Goal: Task Accomplishment & Management: Use online tool/utility

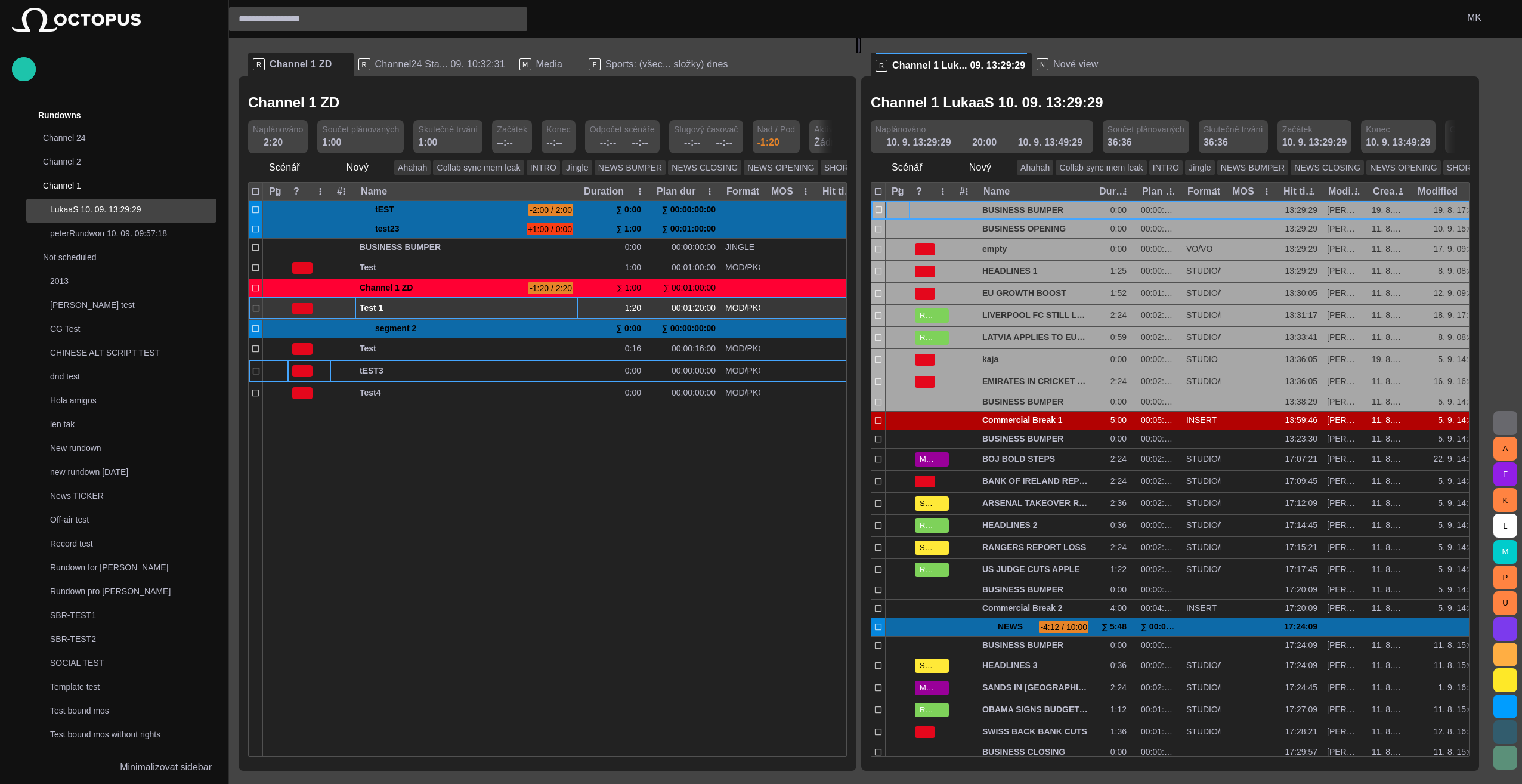
click at [395, 306] on span "Test 1" at bounding box center [466, 308] width 214 height 11
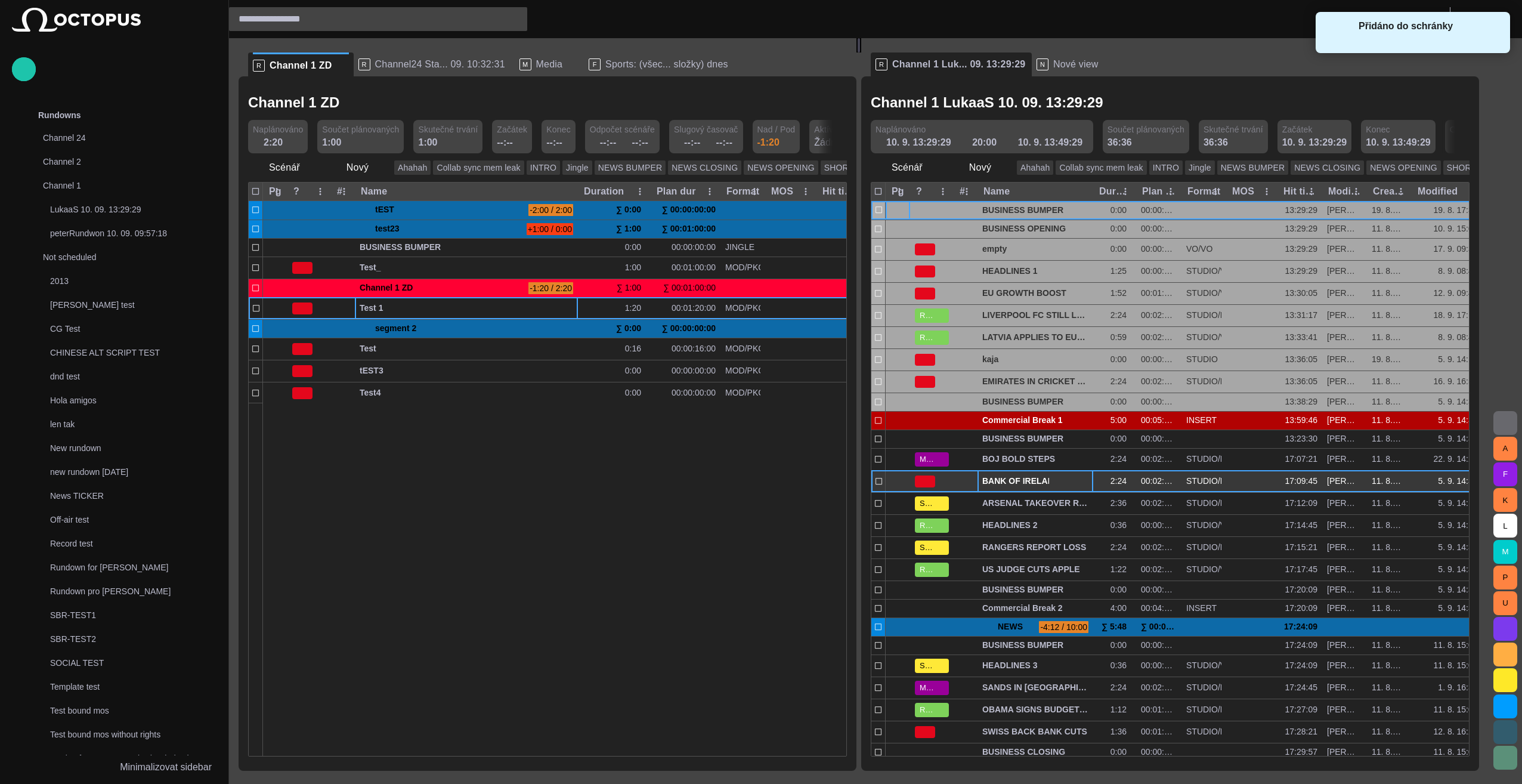
click at [1025, 471] on div "BANK OF IRELAND REPORT" at bounding box center [1035, 481] width 106 height 22
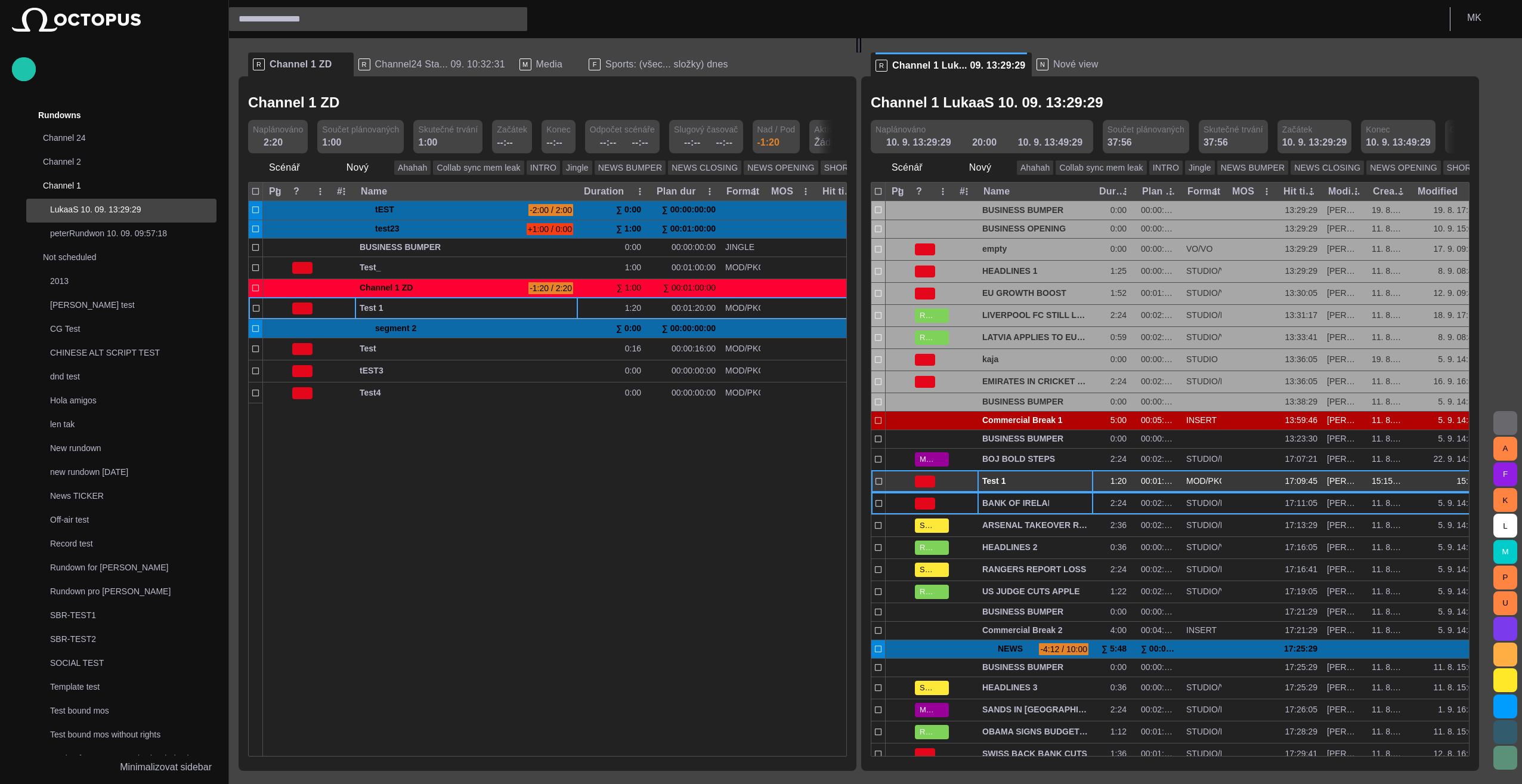
click at [1014, 480] on span "Test 1" at bounding box center [1035, 480] width 106 height 11
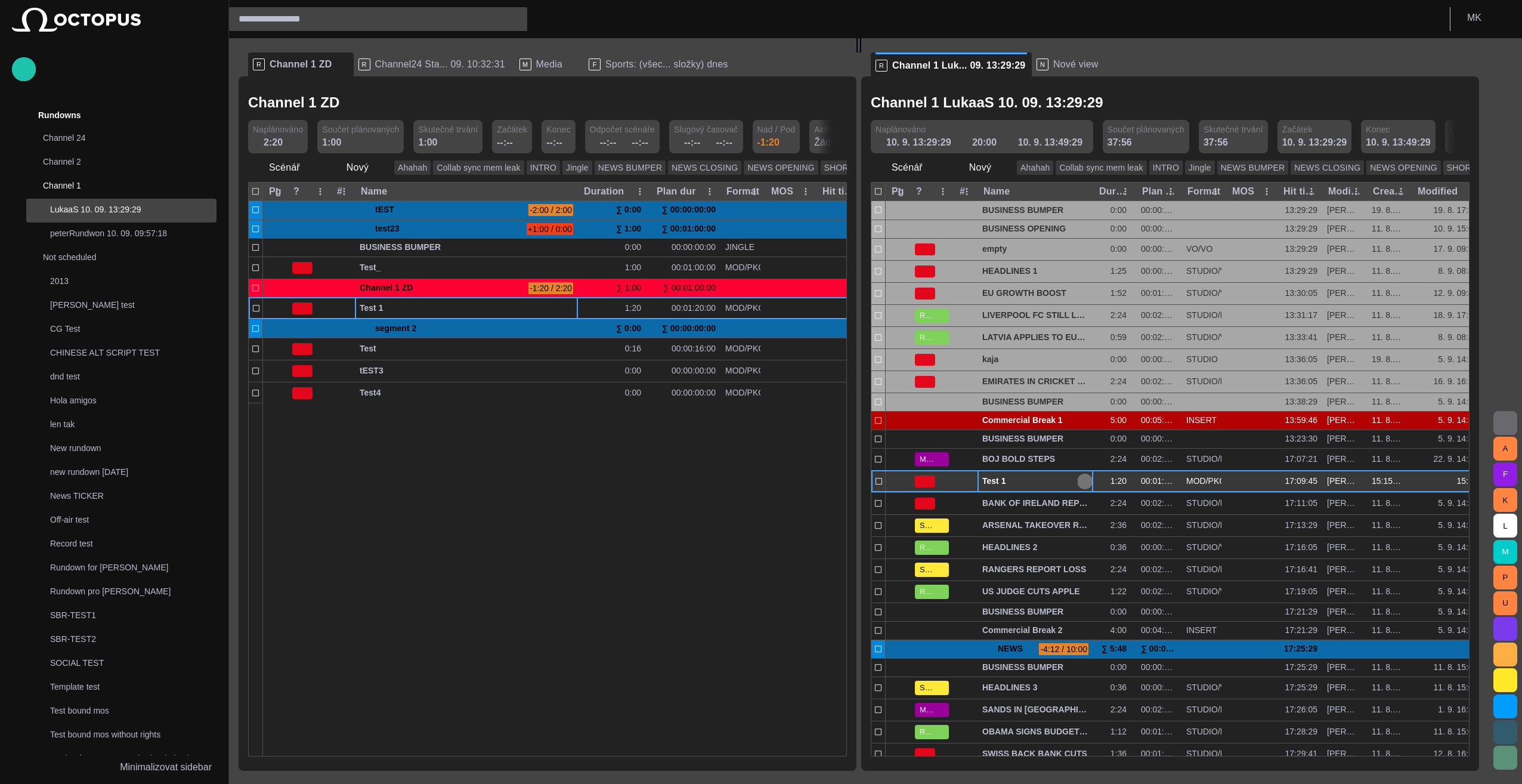
click at [1090, 482] on span "button" at bounding box center [1084, 481] width 10 height 10
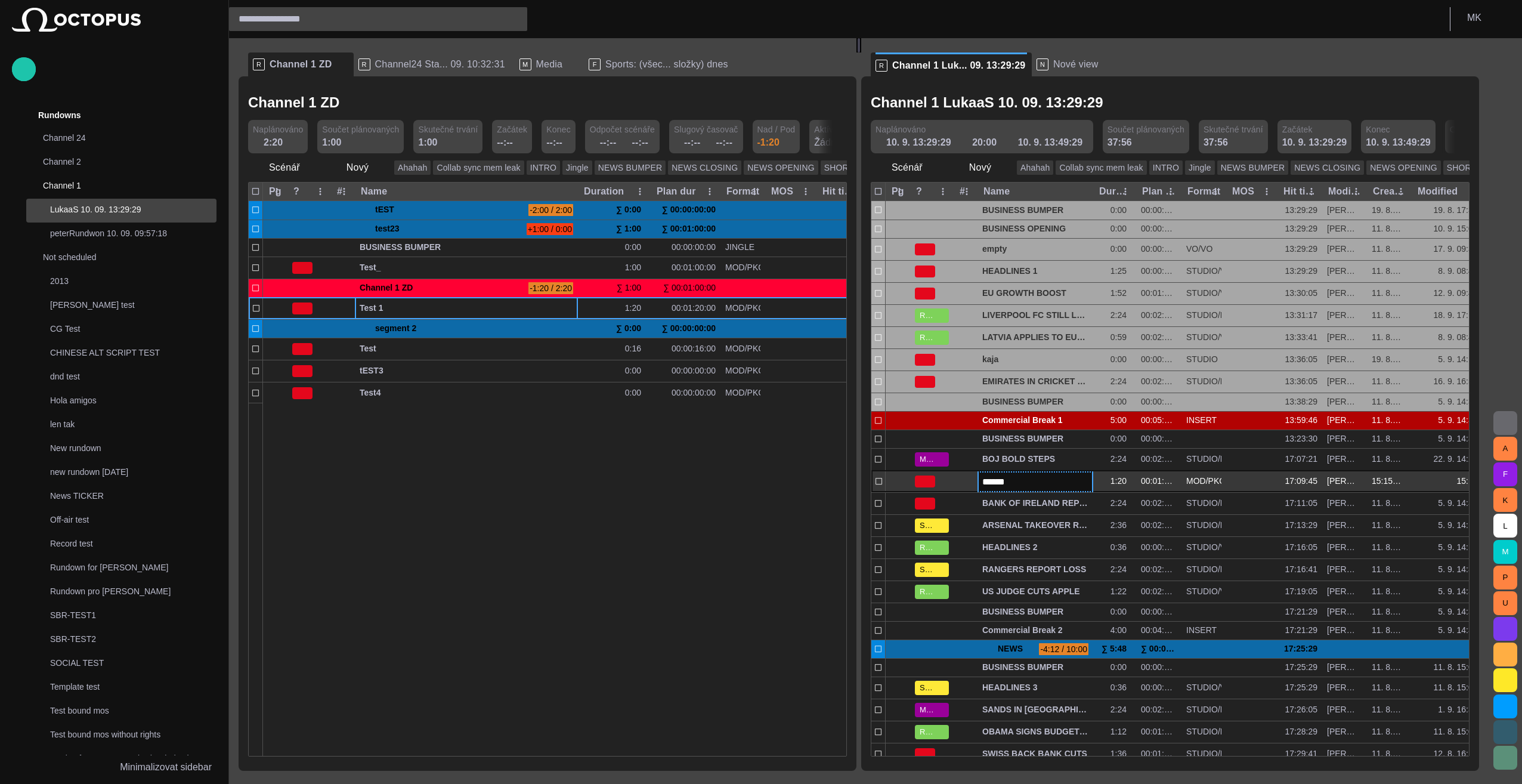
click at [1026, 480] on input "******" at bounding box center [1035, 482] width 106 height 14
type input "****"
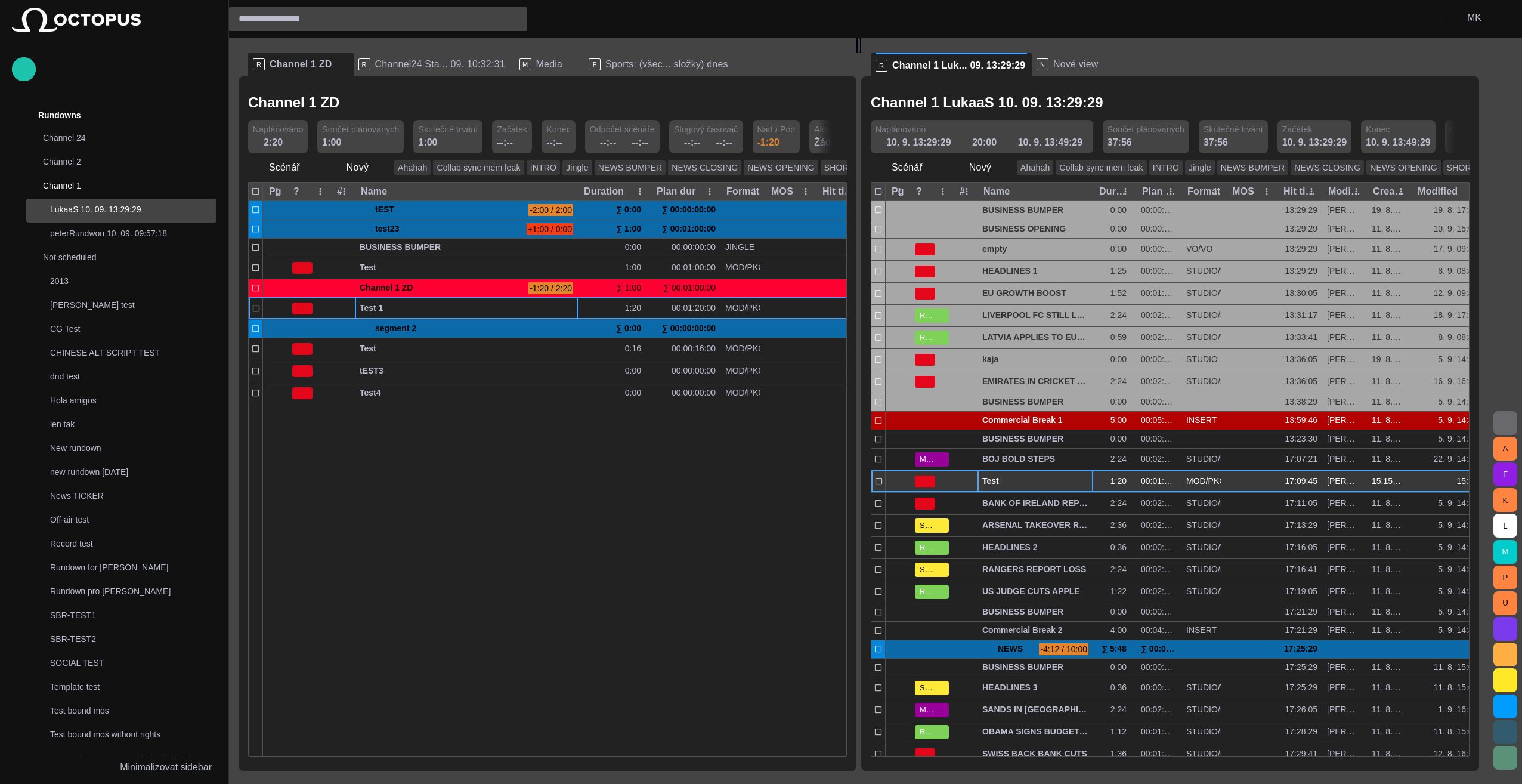
click at [627, 520] on div at bounding box center [715, 578] width 903 height 353
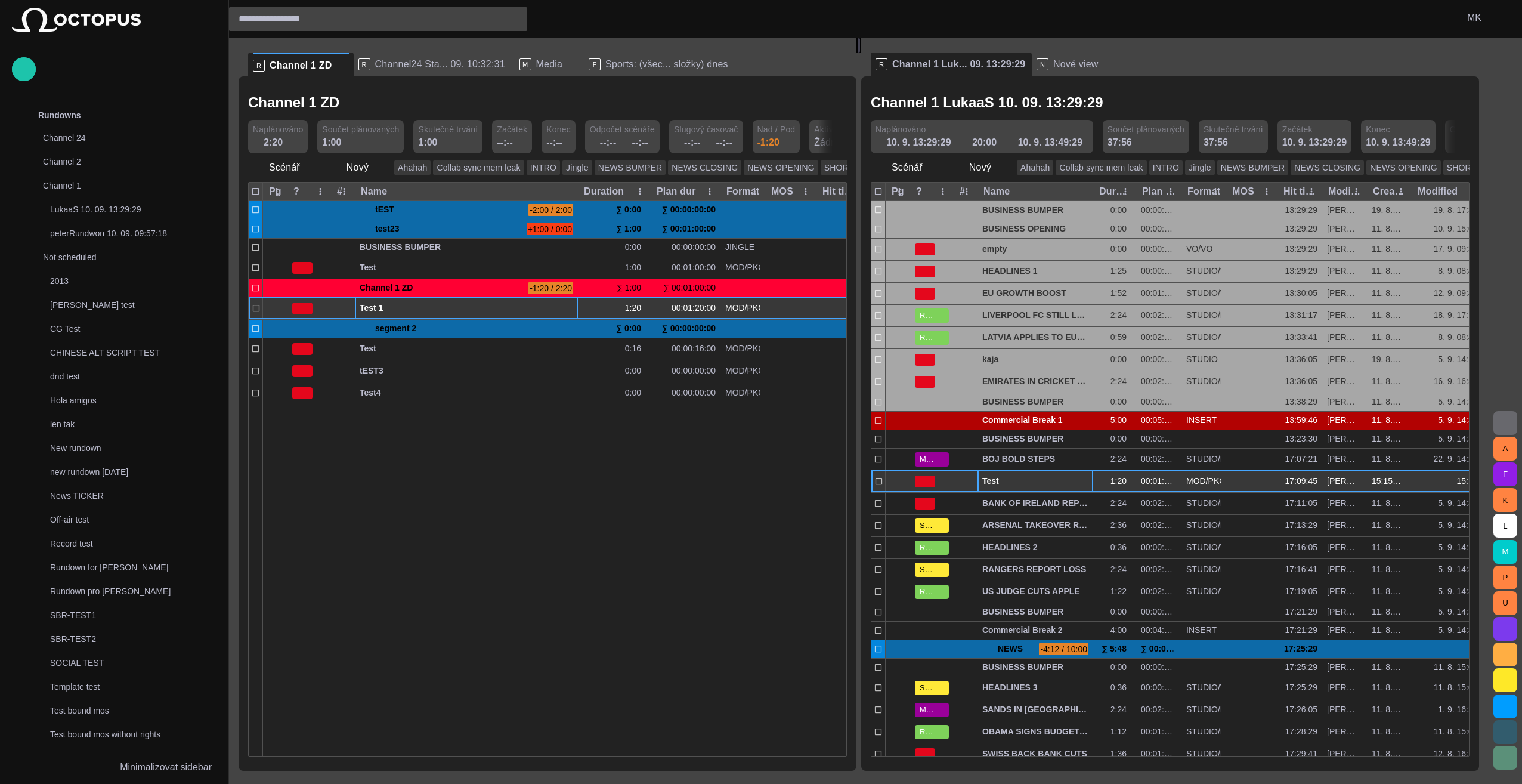
click at [403, 305] on span "Test 1" at bounding box center [466, 308] width 214 height 11
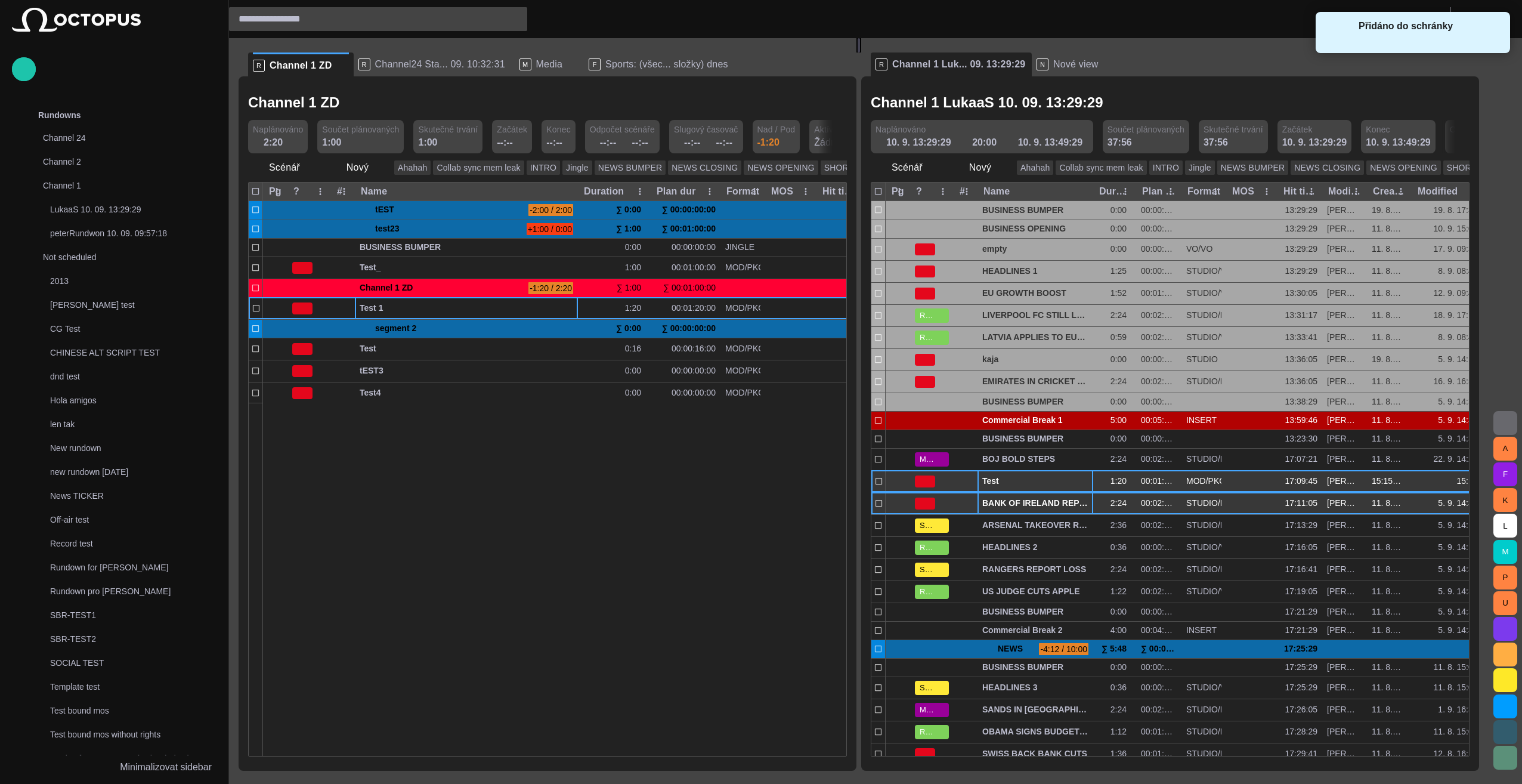
click at [1039, 492] on div "BANK OF IRELAND REPORT" at bounding box center [1035, 502] width 116 height 22
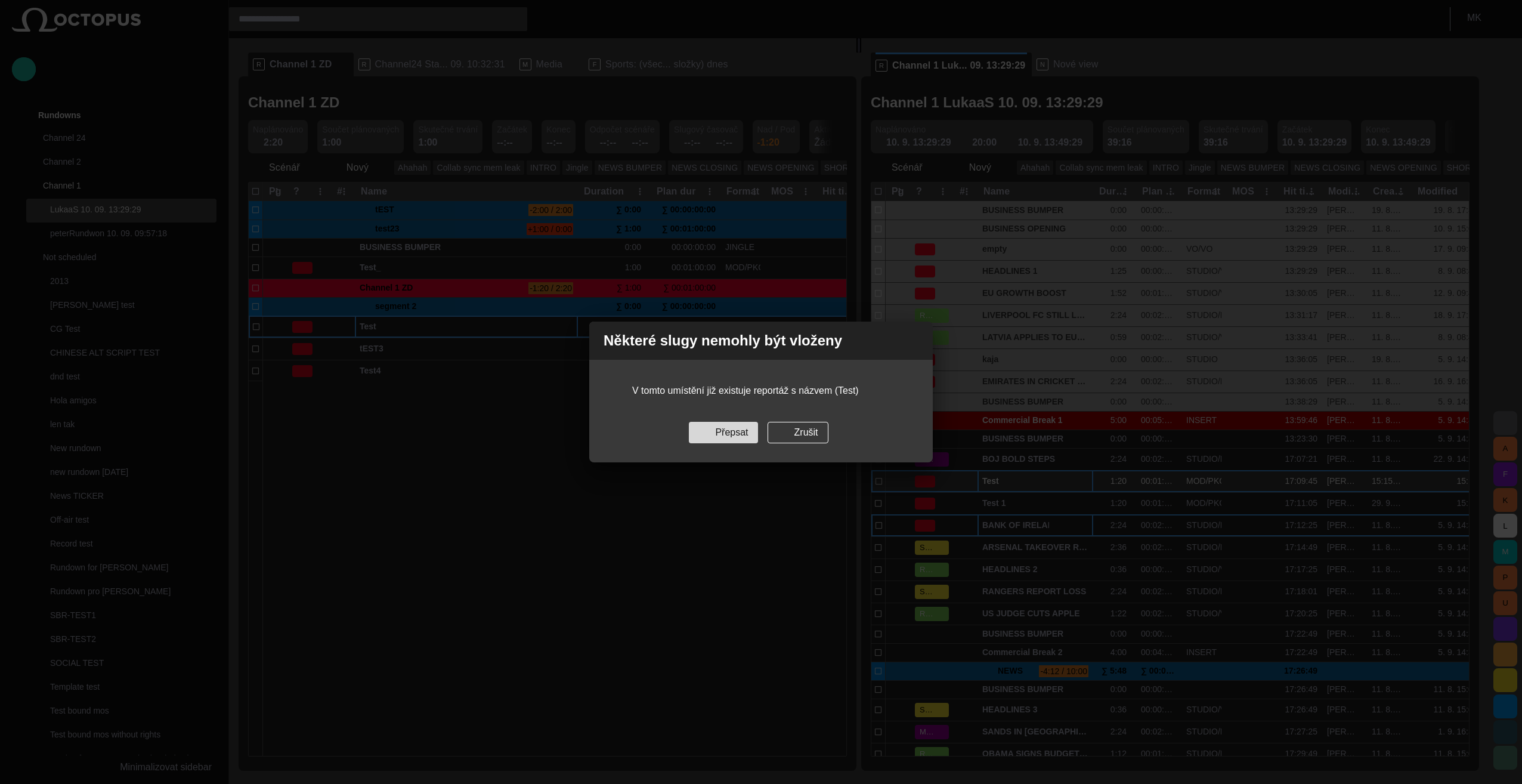
click at [733, 430] on button "Přepsat" at bounding box center [723, 432] width 68 height 22
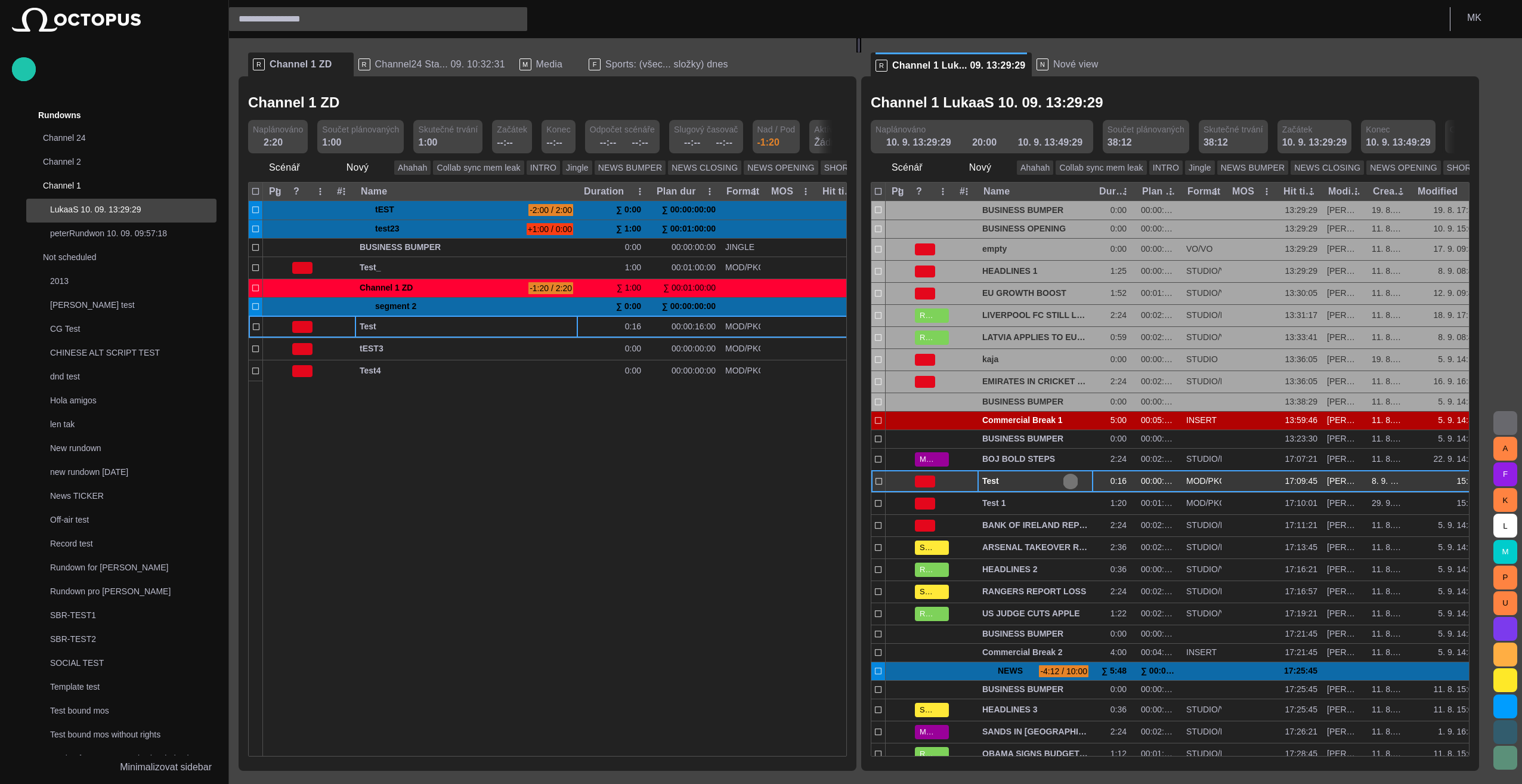
drag, startPoint x: 1001, startPoint y: 480, endPoint x: 1075, endPoint y: 479, distance: 74.0
click at [1075, 479] on button "button" at bounding box center [1070, 481] width 14 height 18
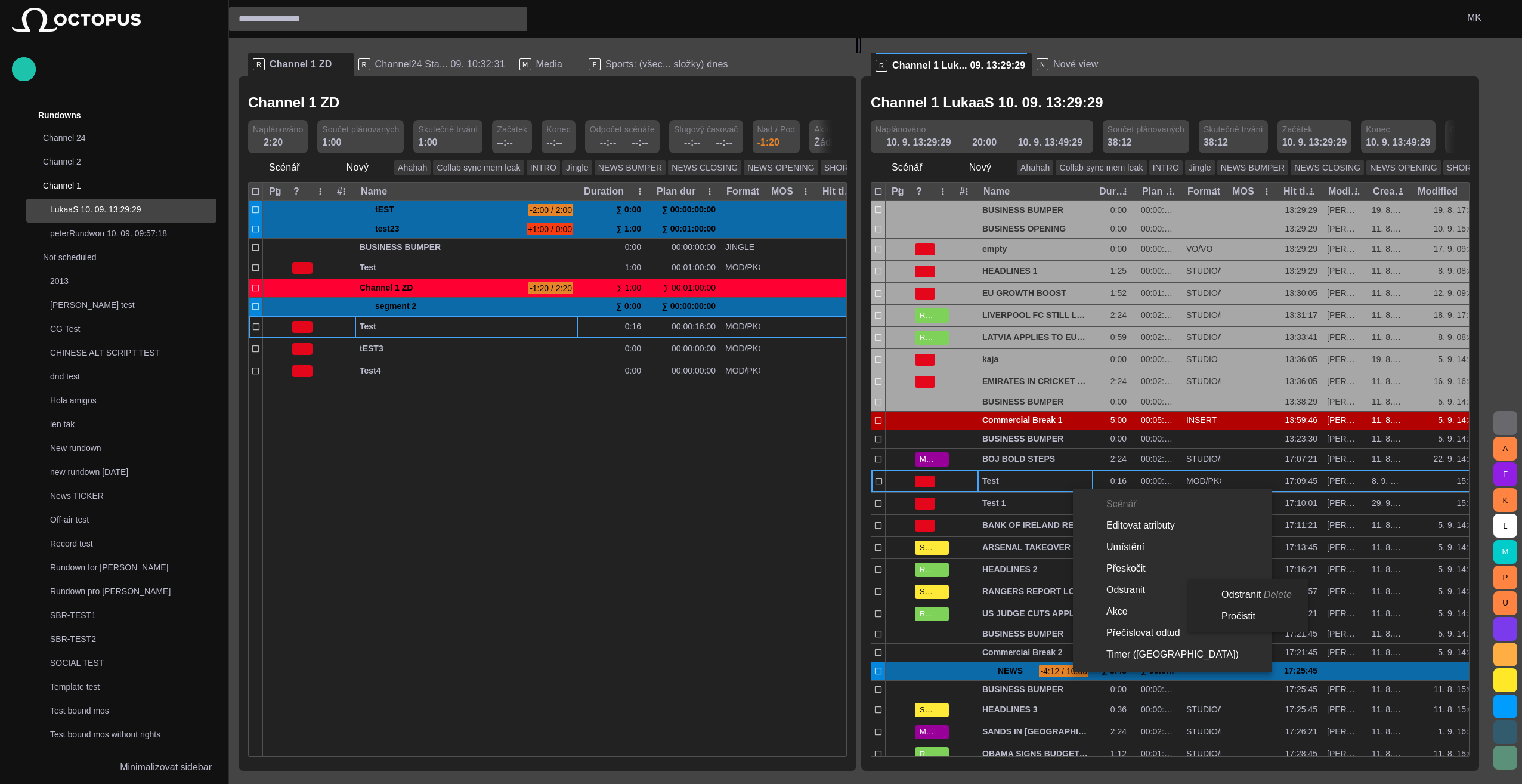
click at [1235, 595] on li "Odstranit Delete" at bounding box center [1246, 594] width 116 height 22
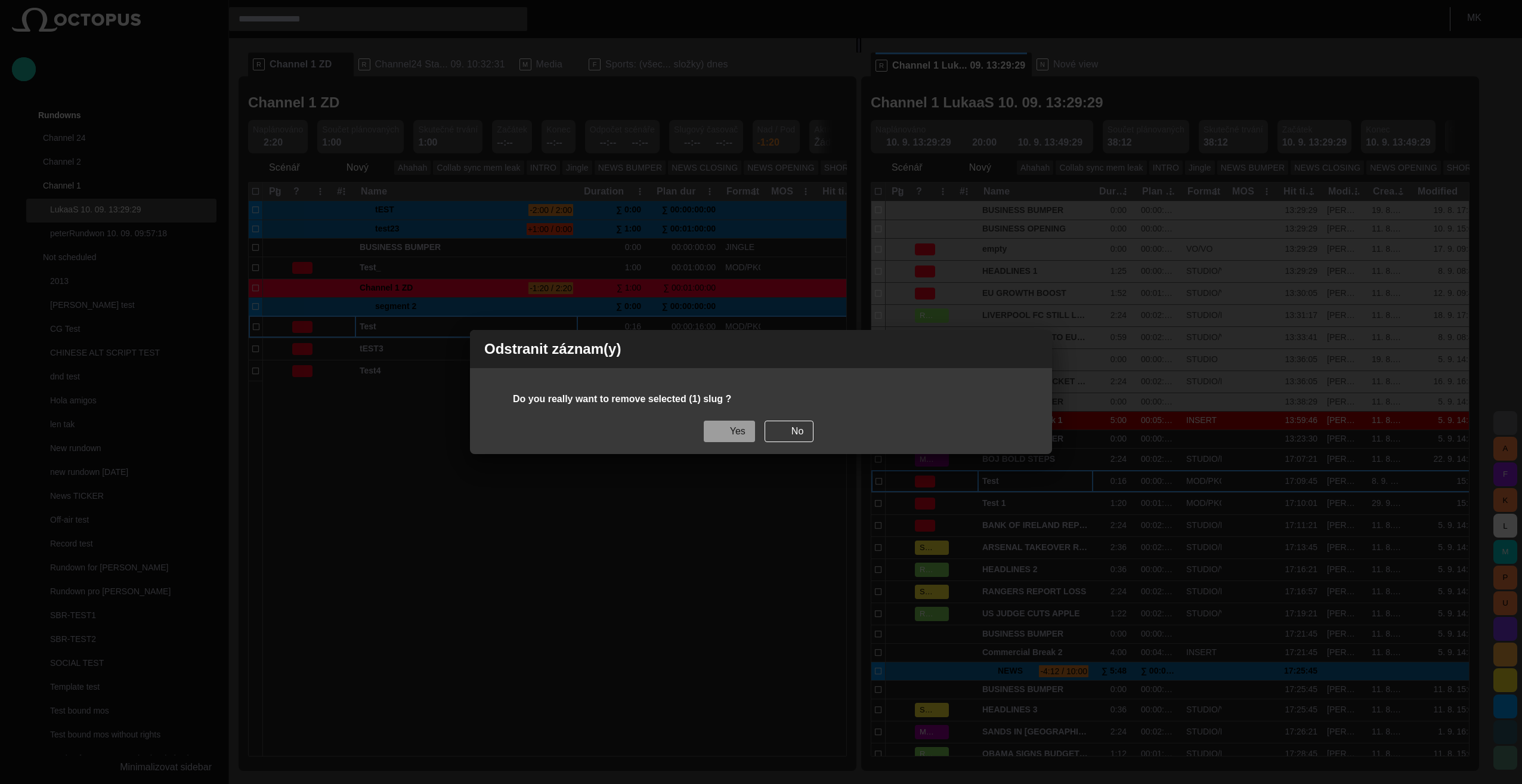
click at [742, 438] on button "Yes" at bounding box center [729, 430] width 52 height 22
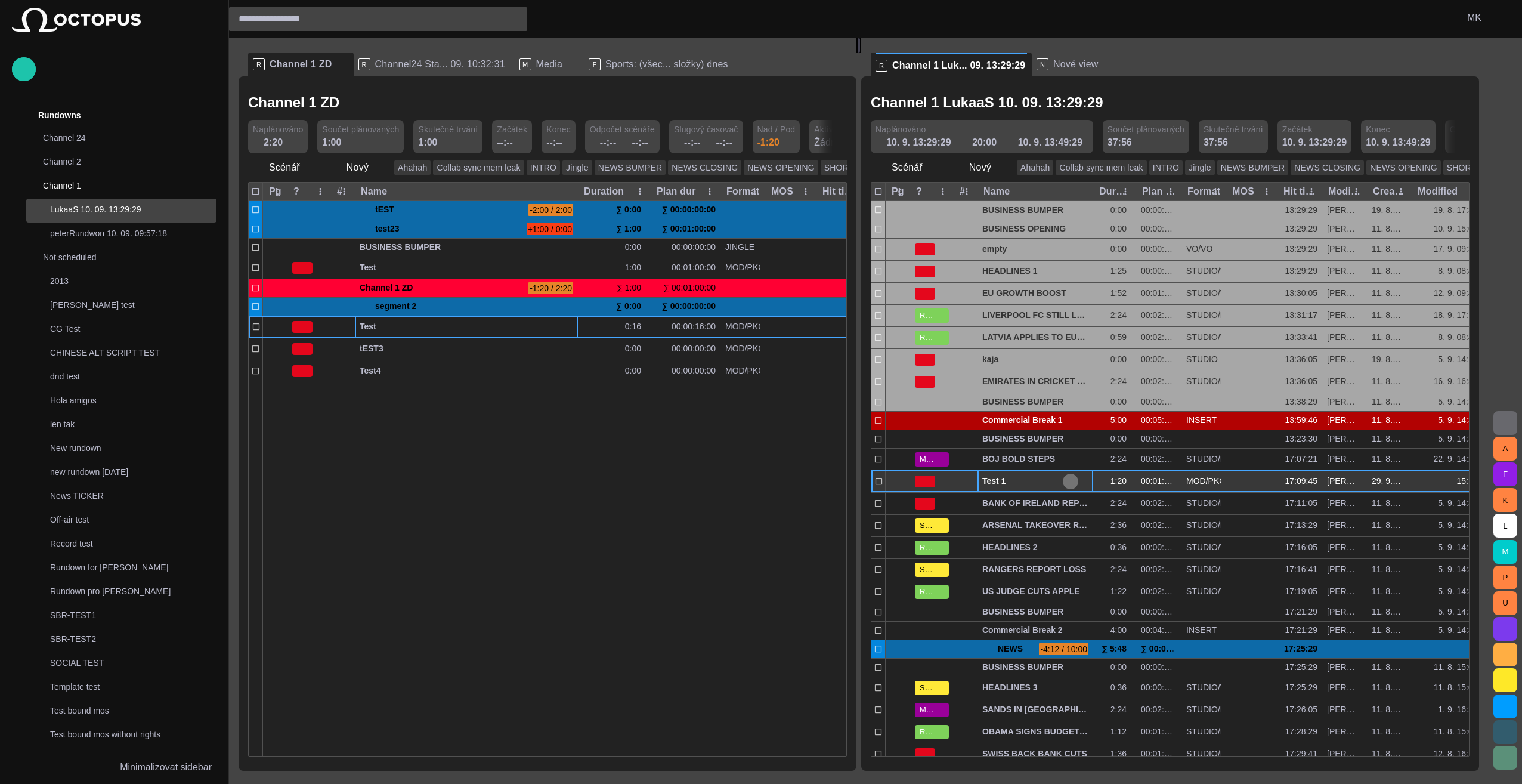
click at [1078, 480] on button "button" at bounding box center [1070, 481] width 14 height 18
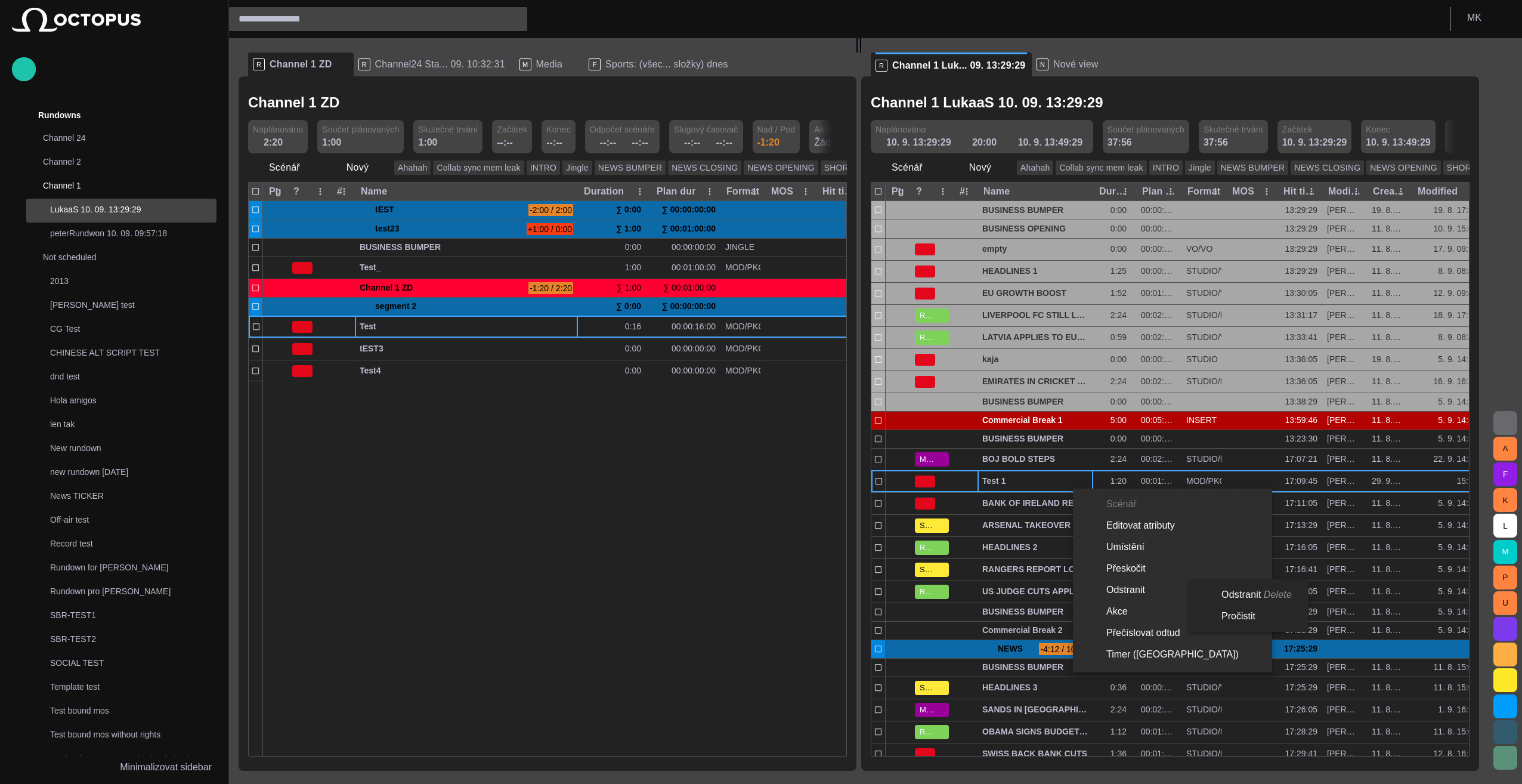
click at [1242, 592] on li "Odstranit Delete" at bounding box center [1246, 594] width 116 height 22
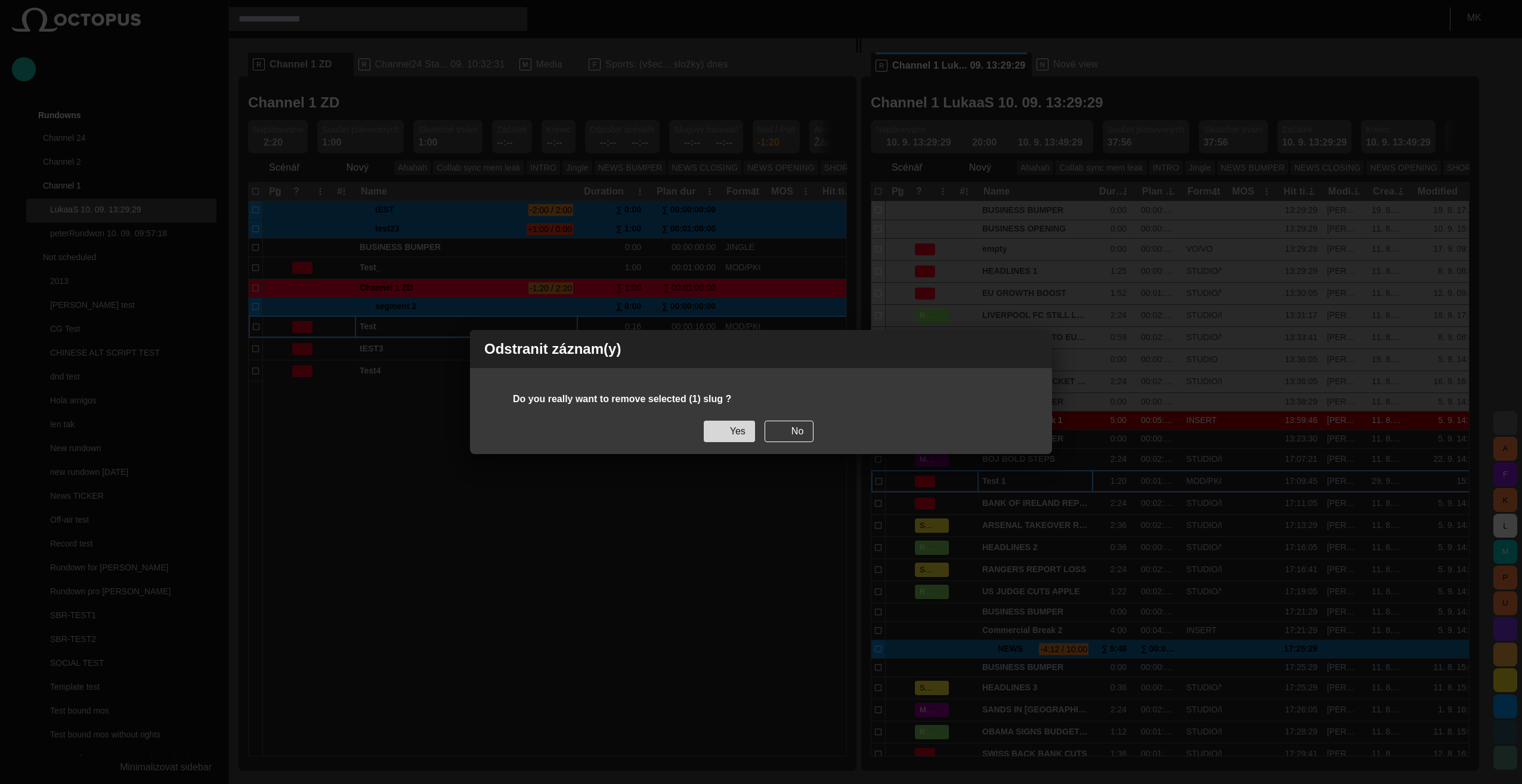
click at [726, 432] on button "Yes" at bounding box center [729, 430] width 52 height 22
